Goal: Navigation & Orientation: Find specific page/section

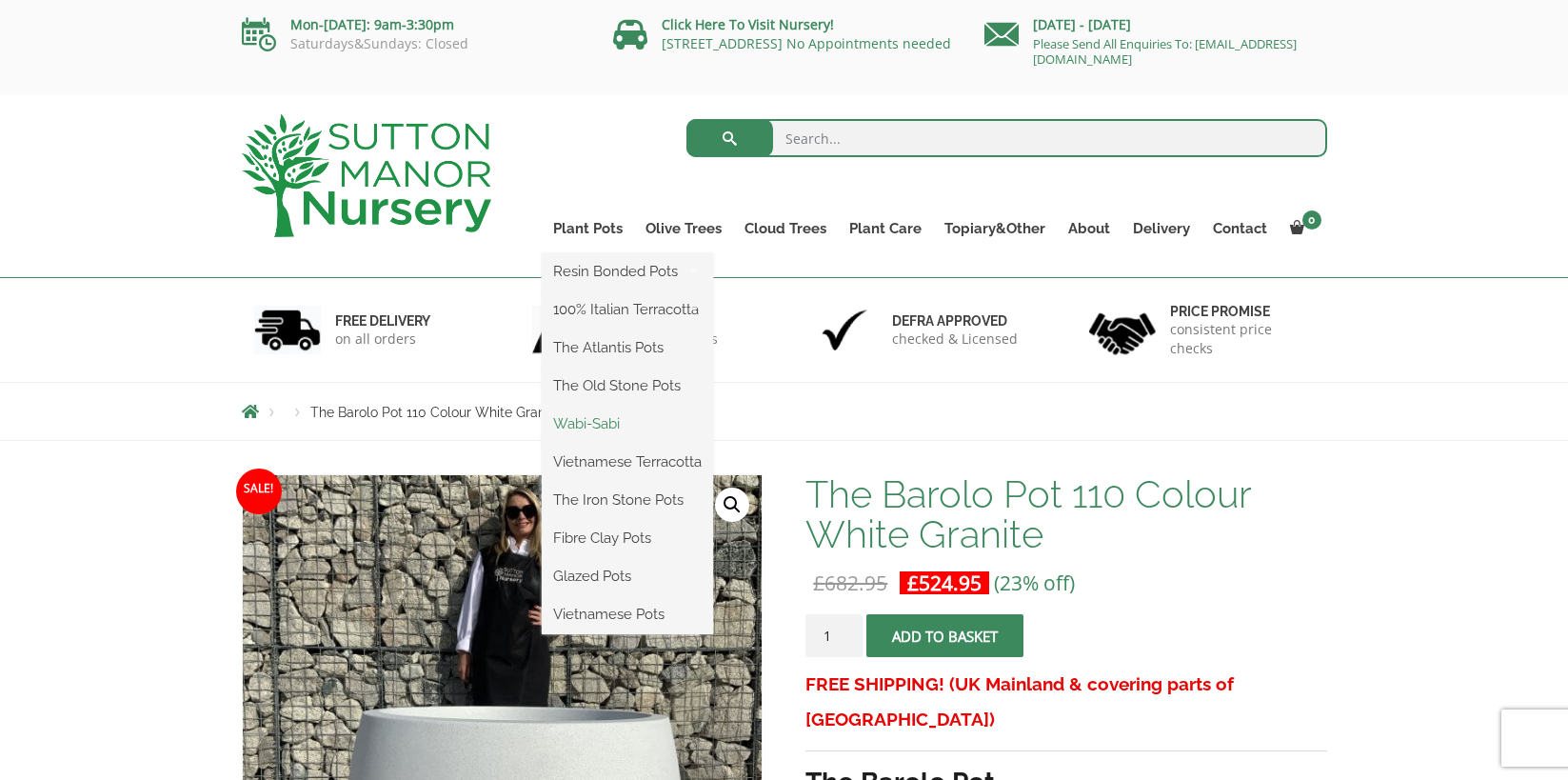
click at [609, 424] on link "Wabi-Sabi" at bounding box center [627, 424] width 171 height 29
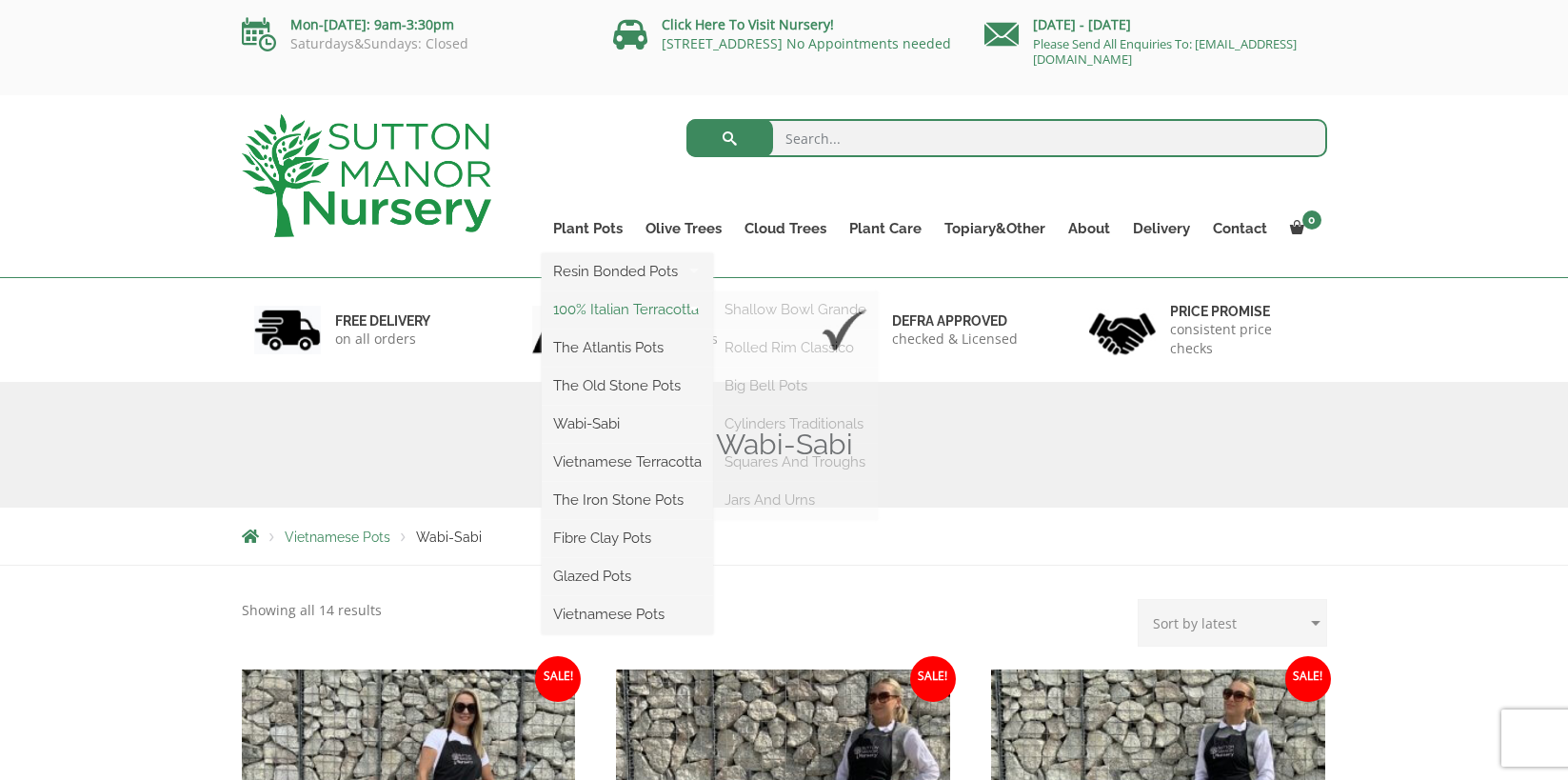
click at [616, 311] on link "100% Italian Terracotta" at bounding box center [627, 309] width 171 height 29
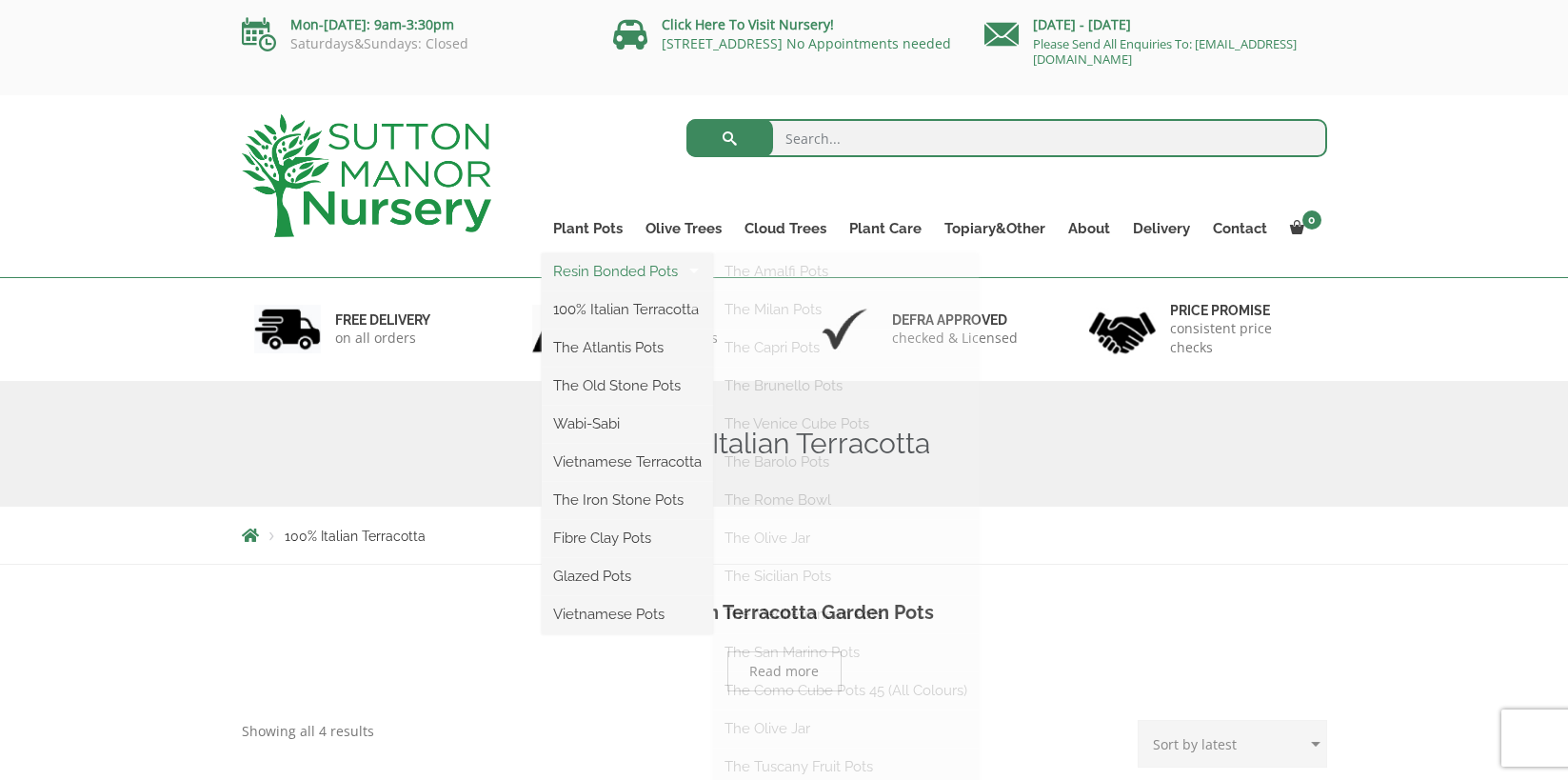
click at [597, 263] on link "Resin Bonded Pots" at bounding box center [627, 271] width 171 height 29
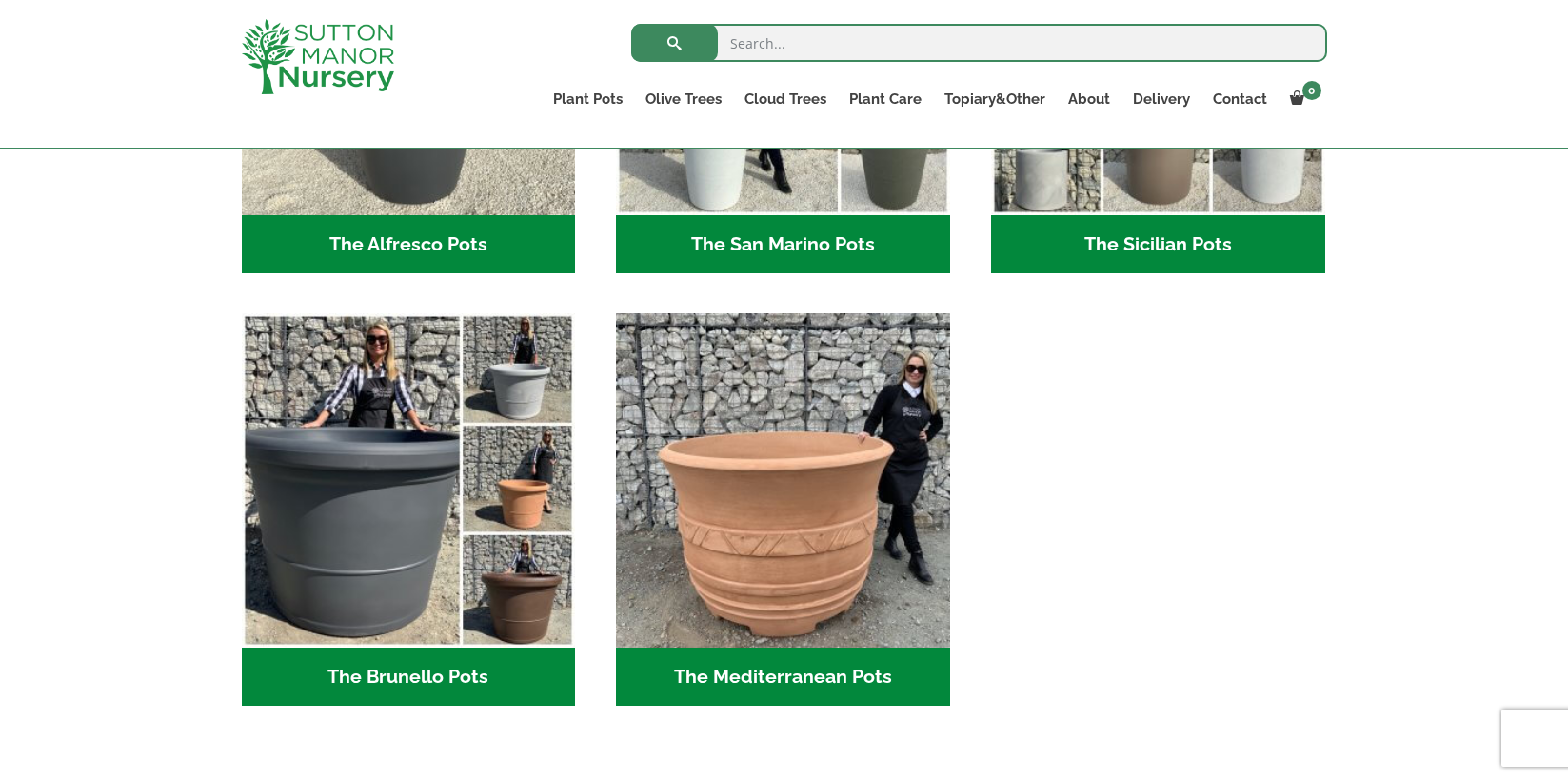
scroll to position [2537, 0]
